Goal: Navigation & Orientation: Find specific page/section

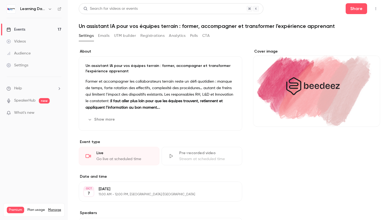
click at [17, 28] on div "Events" at bounding box center [16, 29] width 19 height 5
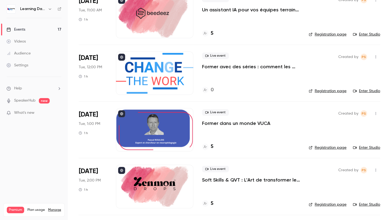
scroll to position [151, 0]
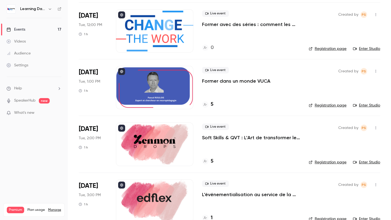
click at [164, 136] on div at bounding box center [154, 144] width 77 height 43
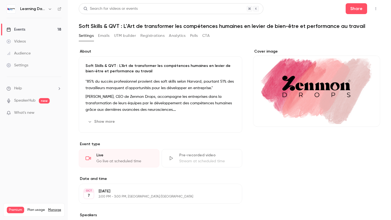
click at [62, 7] on nav "Learning Days Events 18 Videos Audience Settings Help SpeakerHub new What's new…" at bounding box center [34, 110] width 68 height 220
click at [59, 8] on icon at bounding box center [59, 8] width 3 height 3
click at [16, 28] on div "Events" at bounding box center [16, 29] width 19 height 5
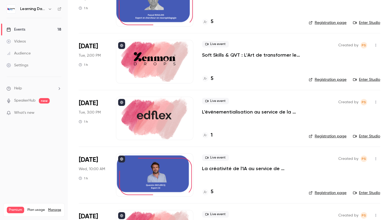
scroll to position [243, 0]
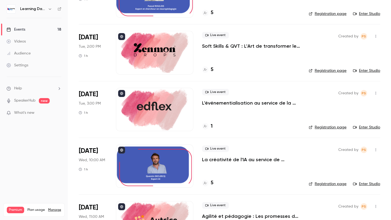
click at [171, 97] on div at bounding box center [154, 109] width 77 height 43
